Goal: Find specific page/section: Find specific page/section

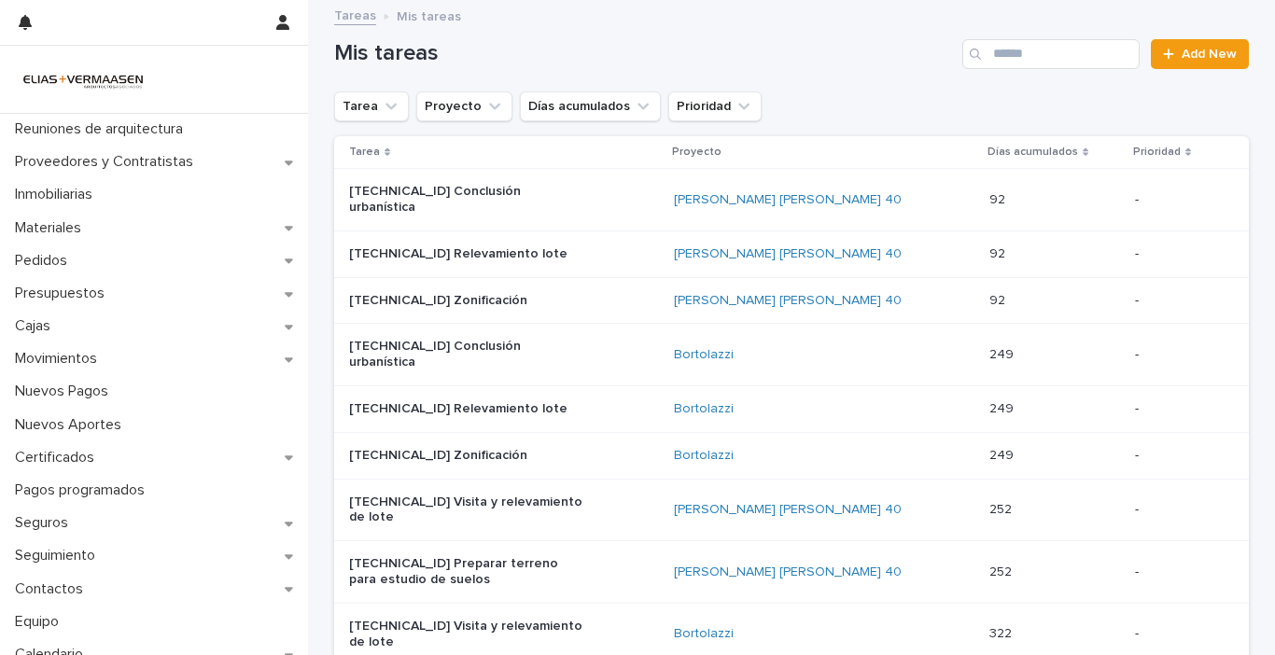
scroll to position [467, 0]
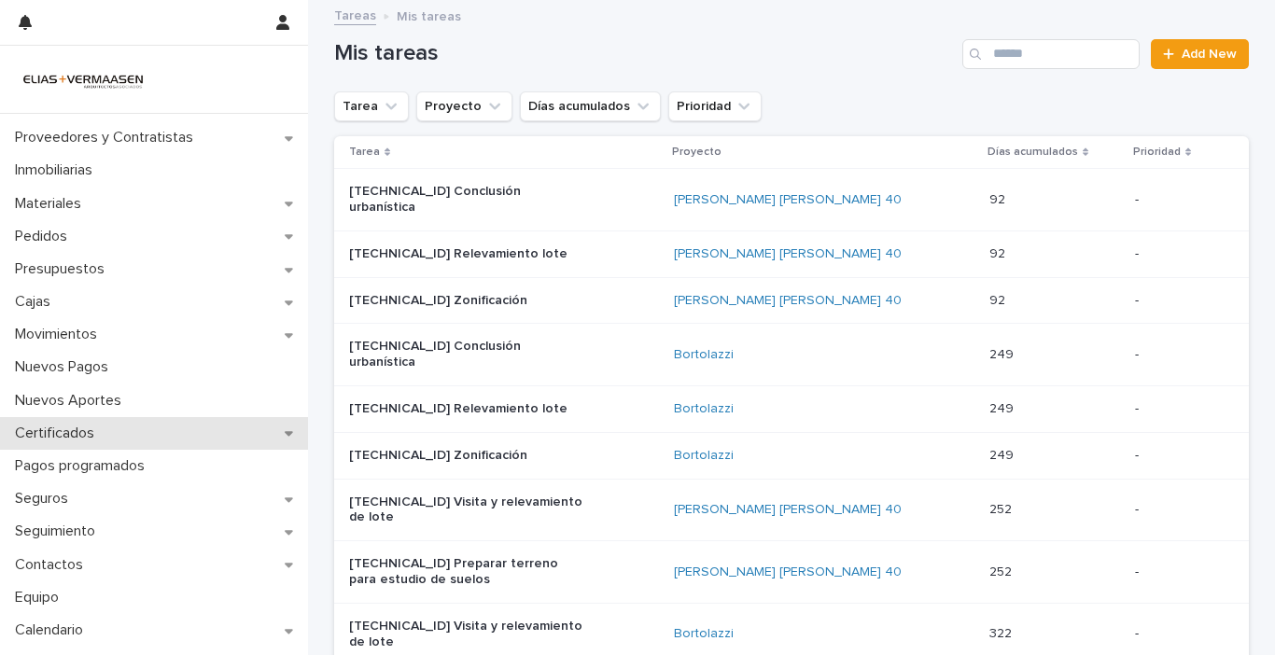
click at [70, 432] on p "Certificados" at bounding box center [58, 434] width 102 height 18
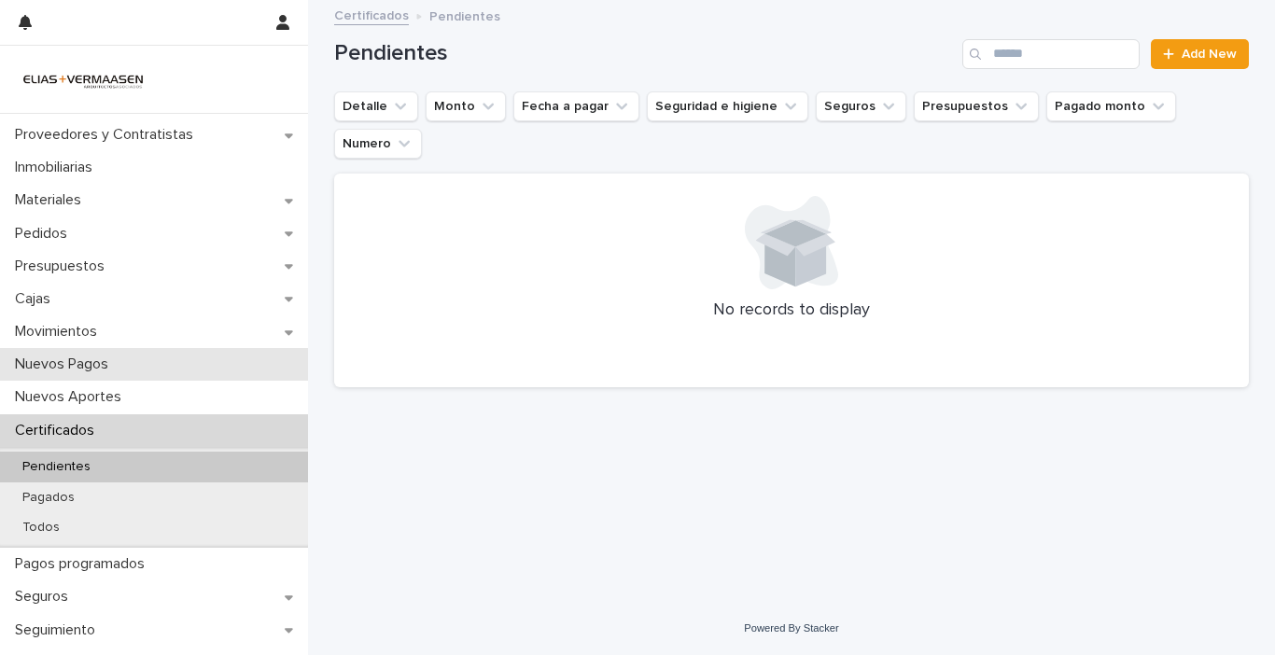
scroll to position [187, 0]
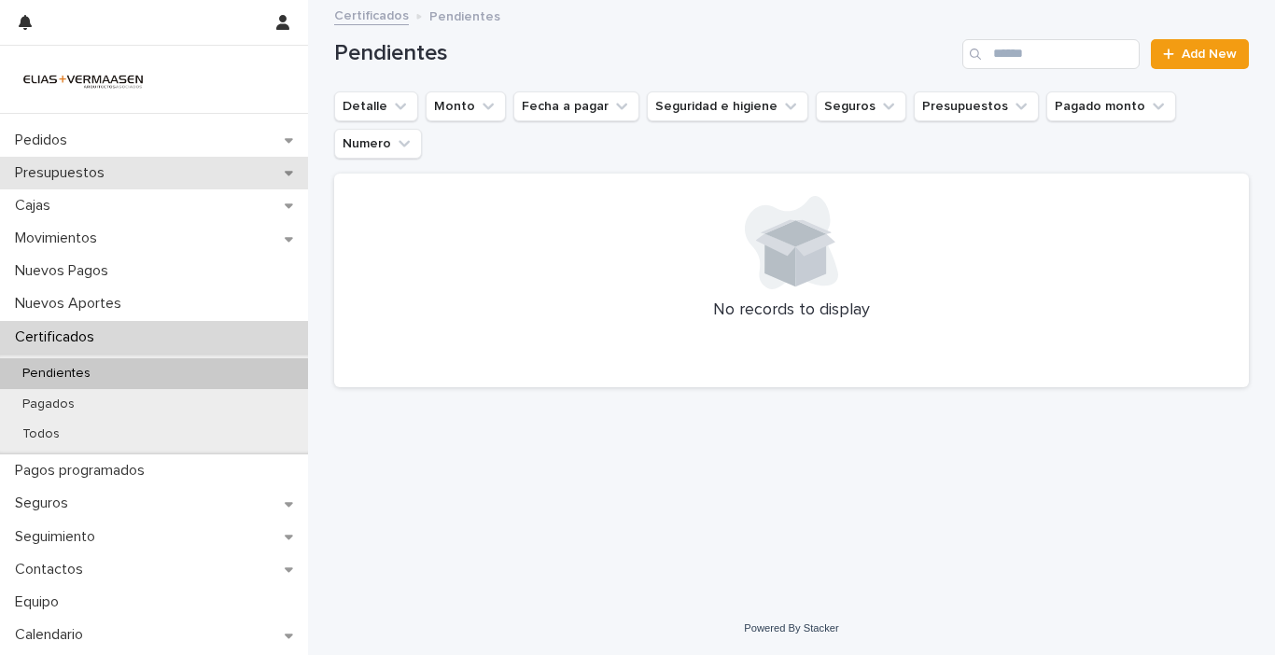
click at [75, 172] on p "Presupuestos" at bounding box center [63, 173] width 112 height 18
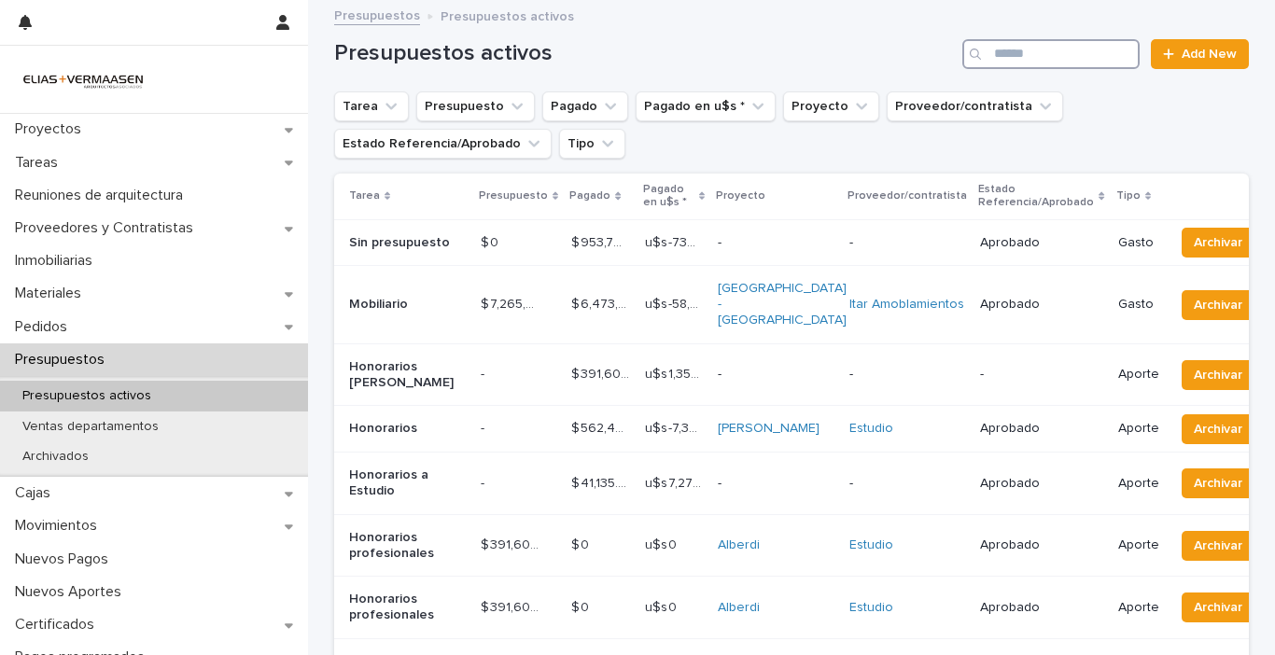
click at [1023, 52] on input "Search" at bounding box center [1051, 54] width 177 height 30
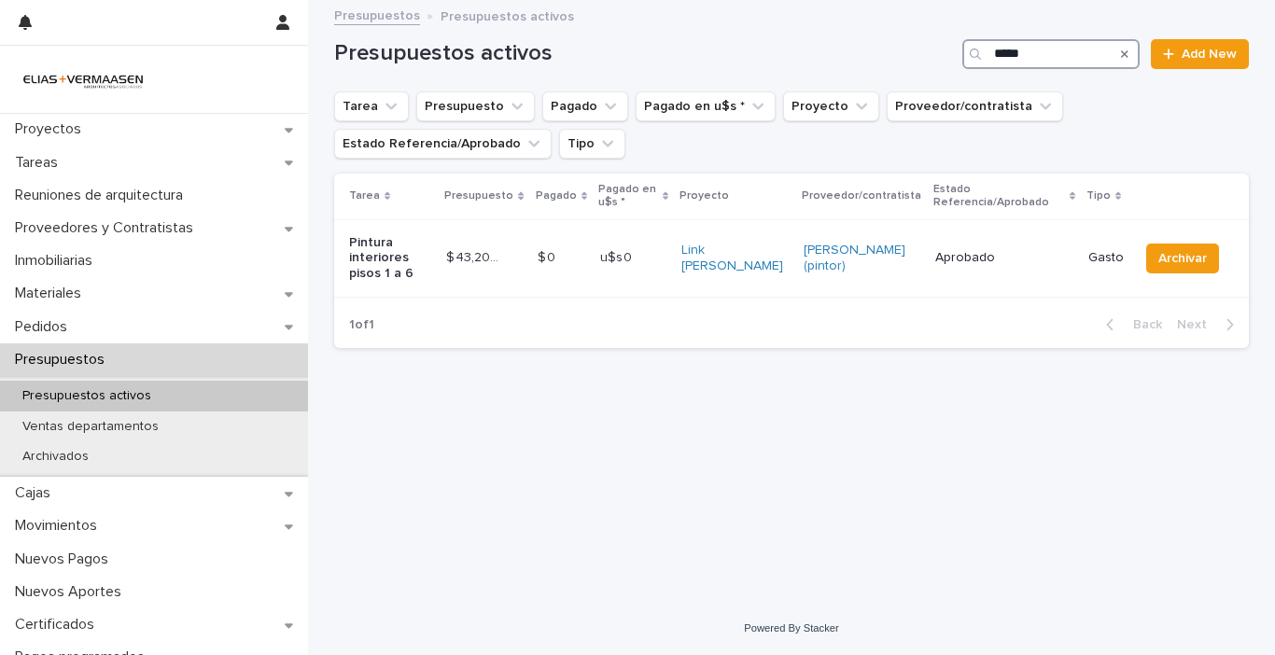
type input "*****"
